Goal: Task Accomplishment & Management: Use online tool/utility

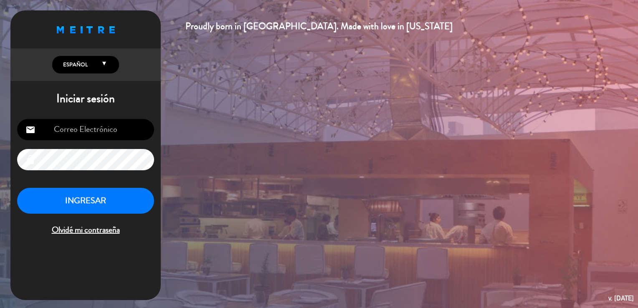
type input "[EMAIL_ADDRESS][DOMAIN_NAME]"
click at [72, 197] on button "INGRESAR" at bounding box center [85, 201] width 137 height 26
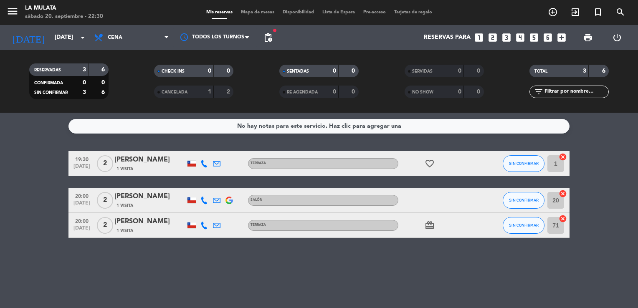
click at [62, 28] on div "[DATE] [DATE] arrow_drop_down" at bounding box center [48, 37] width 84 height 25
click at [60, 35] on input "[DATE]" at bounding box center [90, 37] width 79 height 15
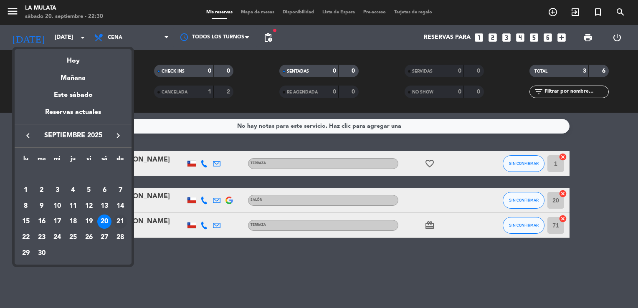
click at [124, 220] on div "21" at bounding box center [120, 222] width 14 height 14
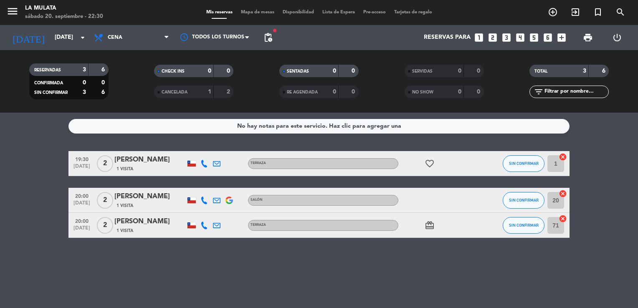
type input "[DATE]"
click at [119, 37] on span "Cena" at bounding box center [115, 38] width 15 height 6
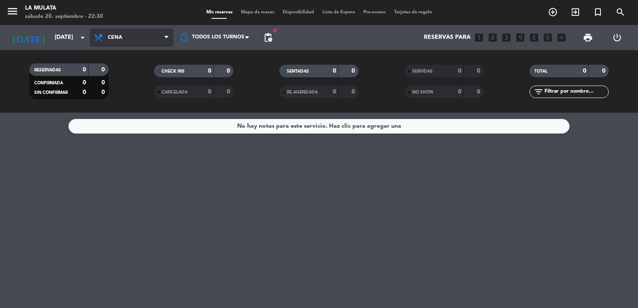
click at [122, 44] on span "Cena" at bounding box center [132, 37] width 84 height 18
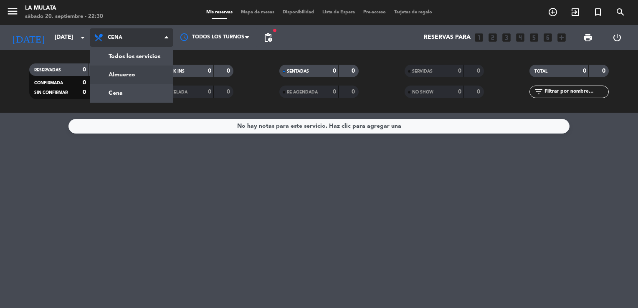
click at [121, 72] on div "menu La Mulata [DATE] 20. septiembre - 22:30 Mis reservas Mapa de mesas Disponi…" at bounding box center [319, 56] width 638 height 113
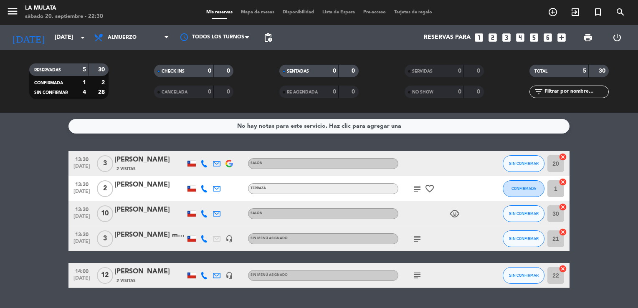
click at [129, 212] on div "[PERSON_NAME]" at bounding box center [149, 210] width 71 height 11
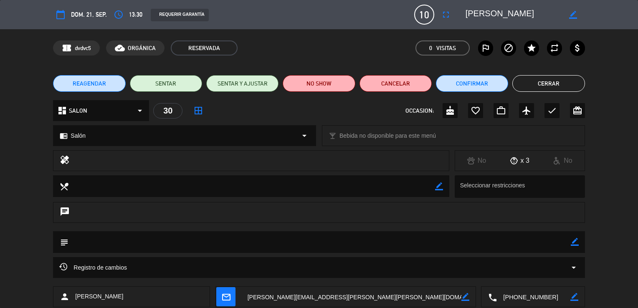
click at [563, 81] on button "Cerrar" at bounding box center [548, 83] width 72 height 17
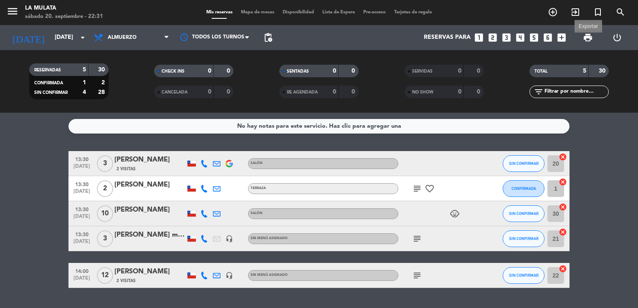
click at [587, 41] on span "print" at bounding box center [588, 38] width 10 height 10
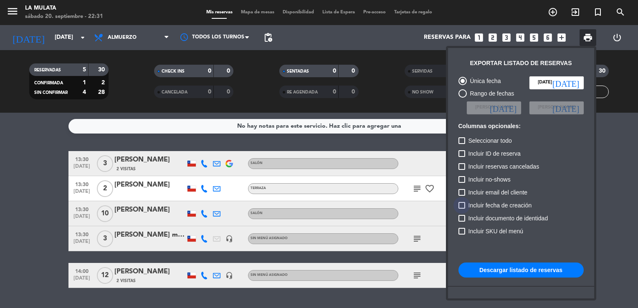
click at [463, 205] on div at bounding box center [462, 205] width 7 height 7
click at [462, 209] on input "Incluir fecha de creación" at bounding box center [461, 209] width 0 height 0
checkbox input "true"
click at [501, 271] on button "Descargar listado de reservas" at bounding box center [521, 270] width 125 height 15
